Goal: Contribute content

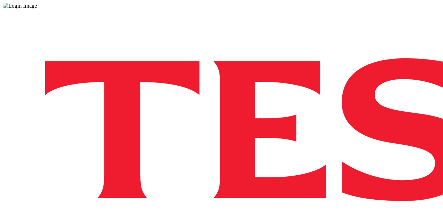
click at [317, 147] on div "Log in to the Spectra’s dashboard using [PERSON_NAME]’s credentials. If you don…" at bounding box center [221, 182] width 437 height 346
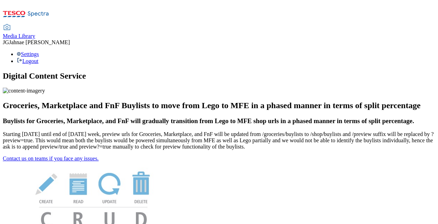
click at [35, 33] on span "Media Library" at bounding box center [19, 36] width 32 height 6
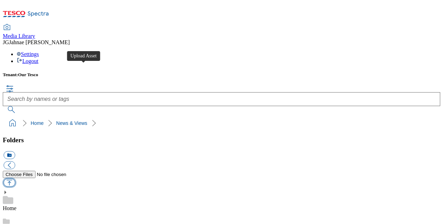
click at [15, 179] on button "button" at bounding box center [8, 183] width 11 height 8
type input "C:\fakepath\F&V UGC Terms and Conditions - N&Vs.pdf"
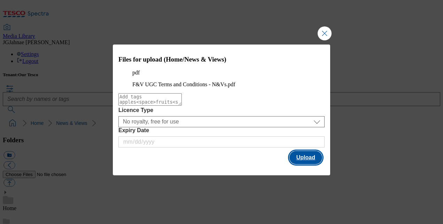
click at [308, 164] on button "Upload" at bounding box center [305, 157] width 33 height 13
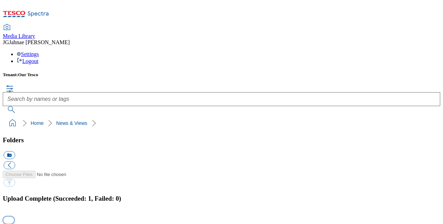
click at [14, 217] on button "button" at bounding box center [8, 220] width 10 height 7
